Goal: Find specific page/section: Find specific page/section

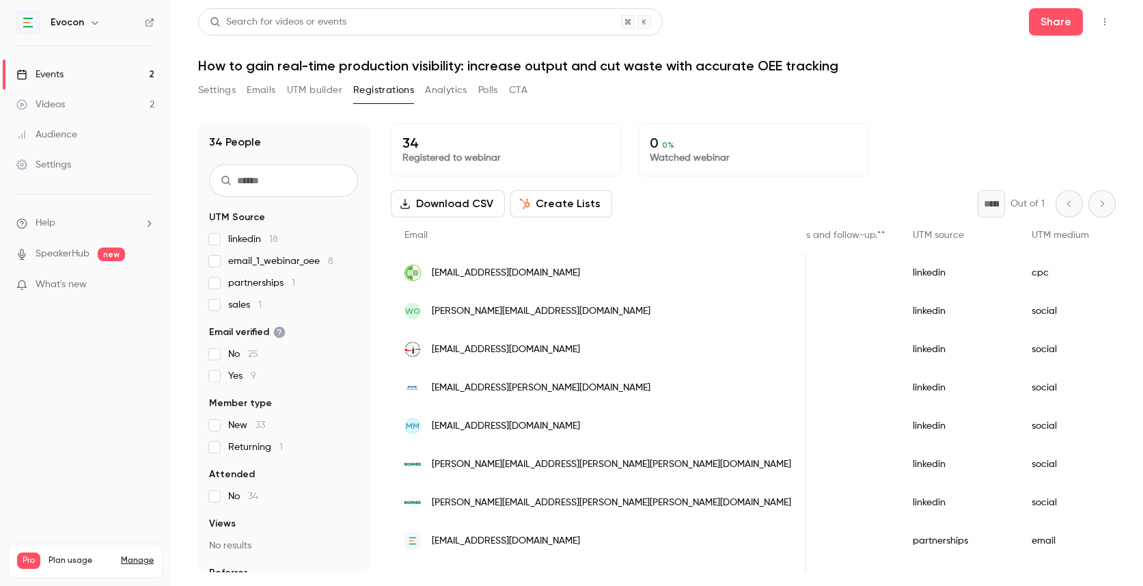
scroll to position [0, 1362]
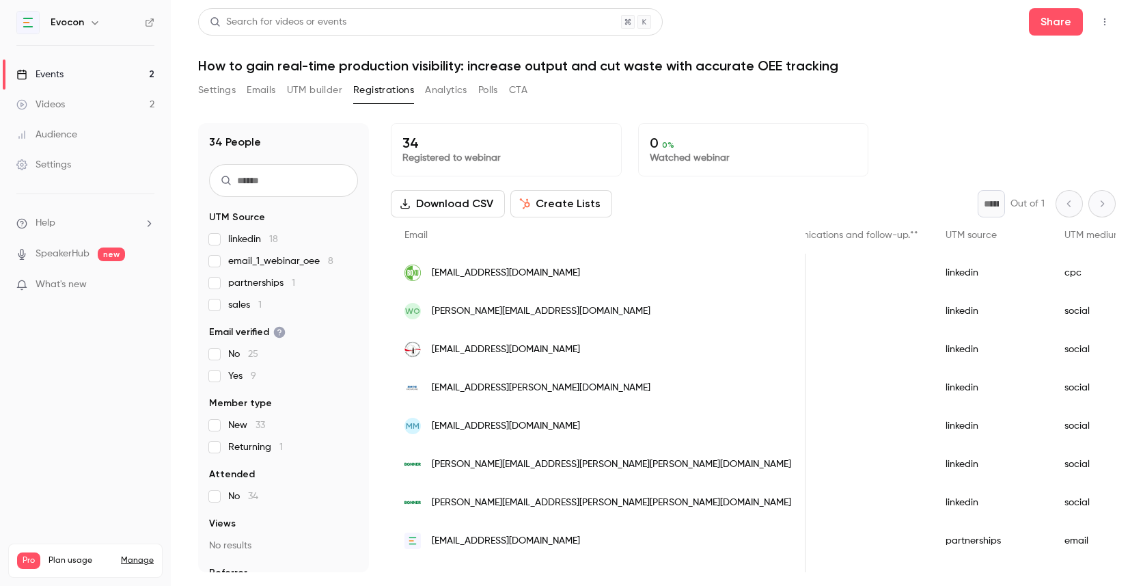
scroll to position [0, 1251]
